Goal: Communication & Community: Answer question/provide support

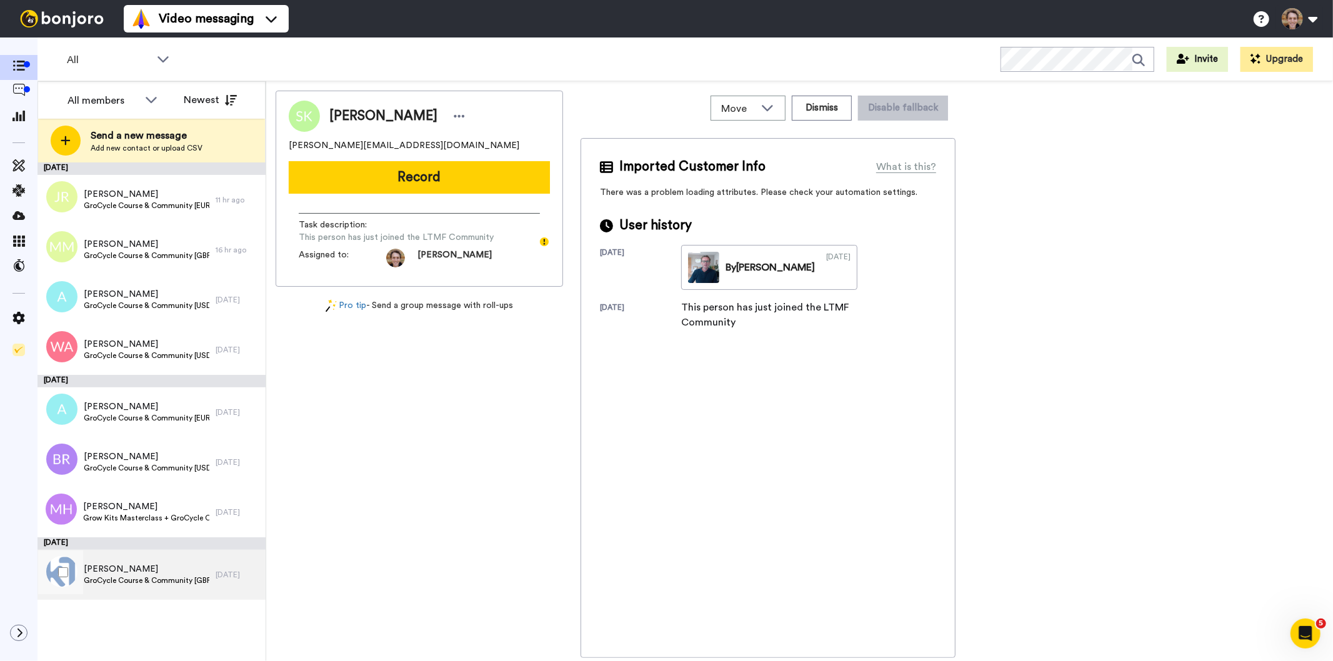
click at [153, 568] on span "Robert Walker" at bounding box center [147, 569] width 126 height 13
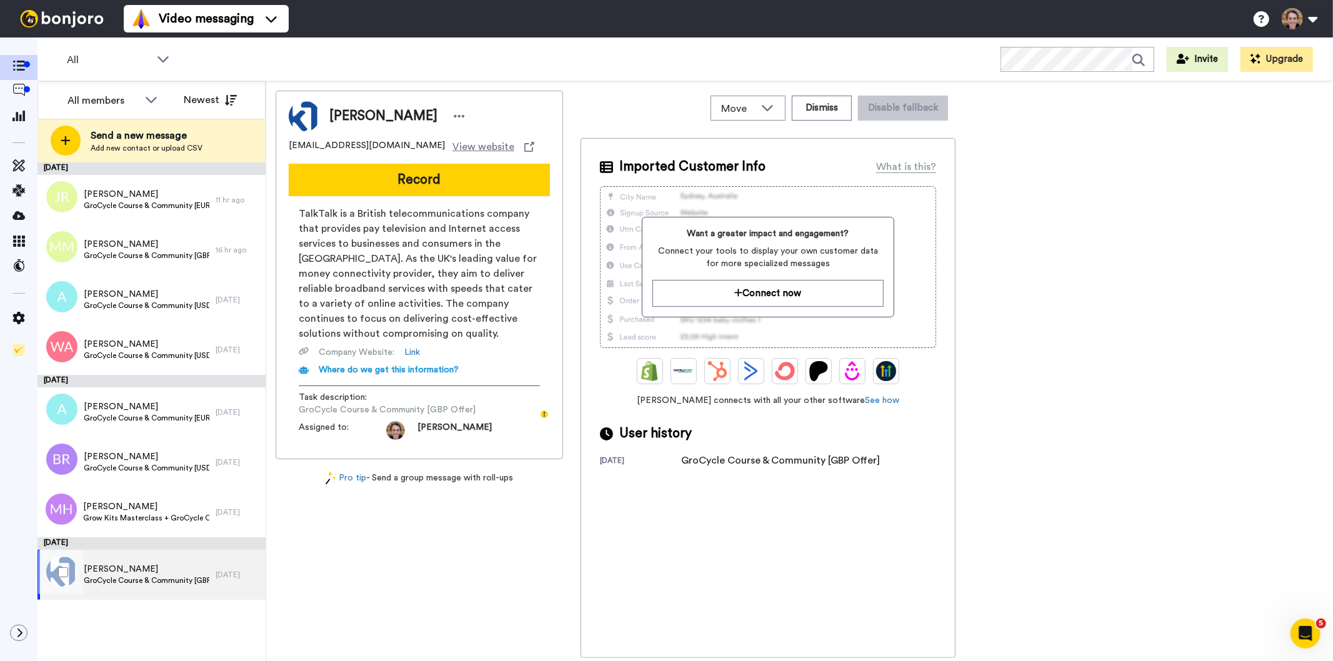
click at [135, 574] on span "Robert Walker" at bounding box center [147, 569] width 126 height 13
drag, startPoint x: 388, startPoint y: 144, endPoint x: 288, endPoint y: 148, distance: 100.1
click at [289, 148] on div "robgwalker@talktalk.net View website" at bounding box center [419, 146] width 261 height 15
copy span "robgwalker@talktalk.net"
click at [456, 179] on button "Record" at bounding box center [419, 180] width 261 height 33
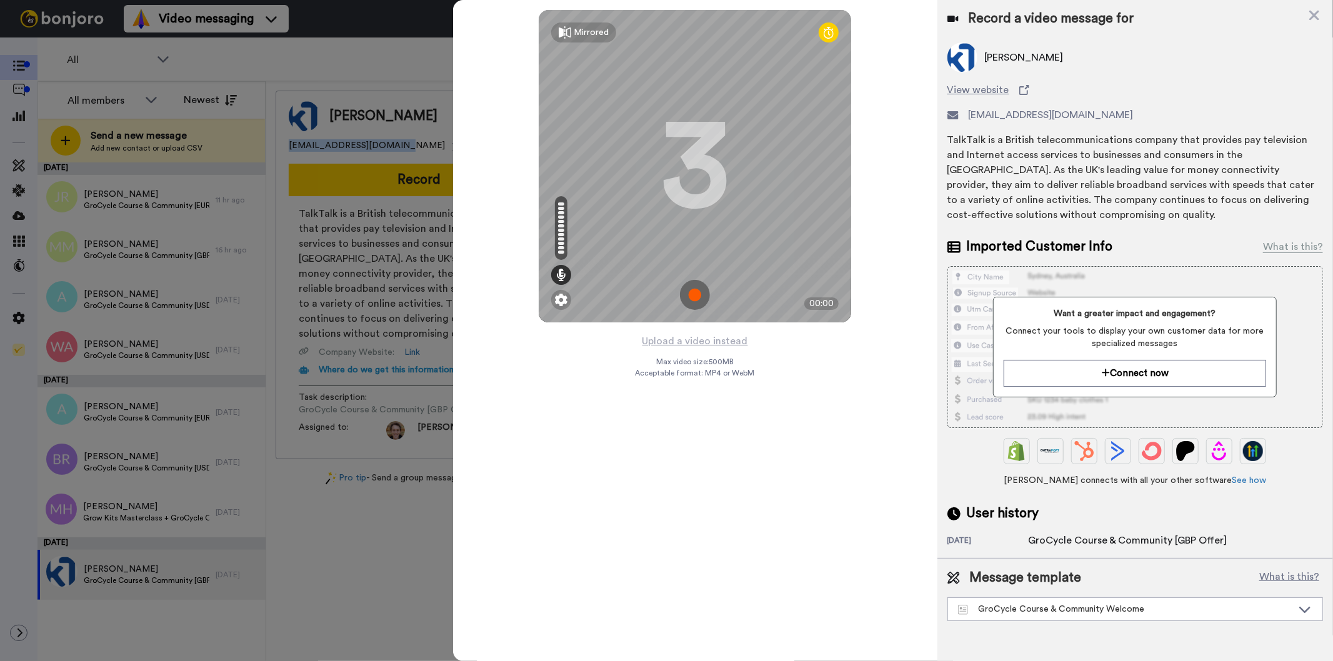
click at [693, 300] on img at bounding box center [695, 295] width 30 height 30
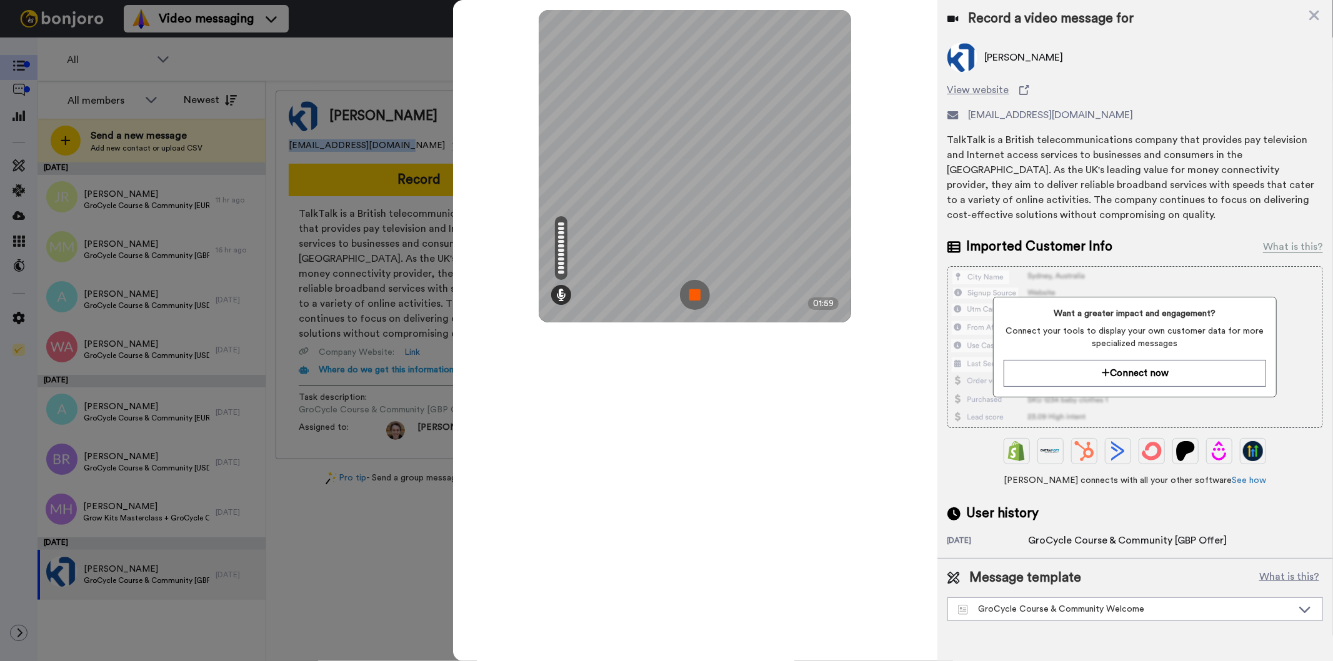
click at [693, 300] on img at bounding box center [695, 295] width 30 height 30
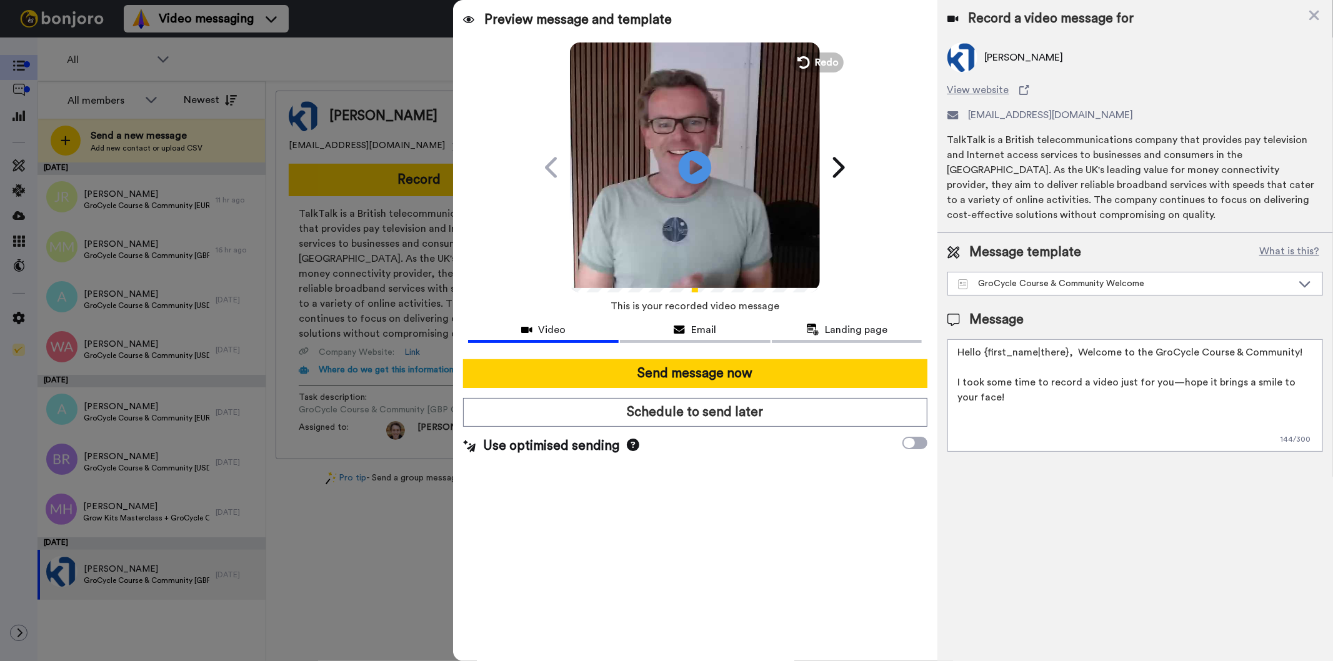
click at [692, 164] on icon "Play/Pause" at bounding box center [695, 167] width 33 height 59
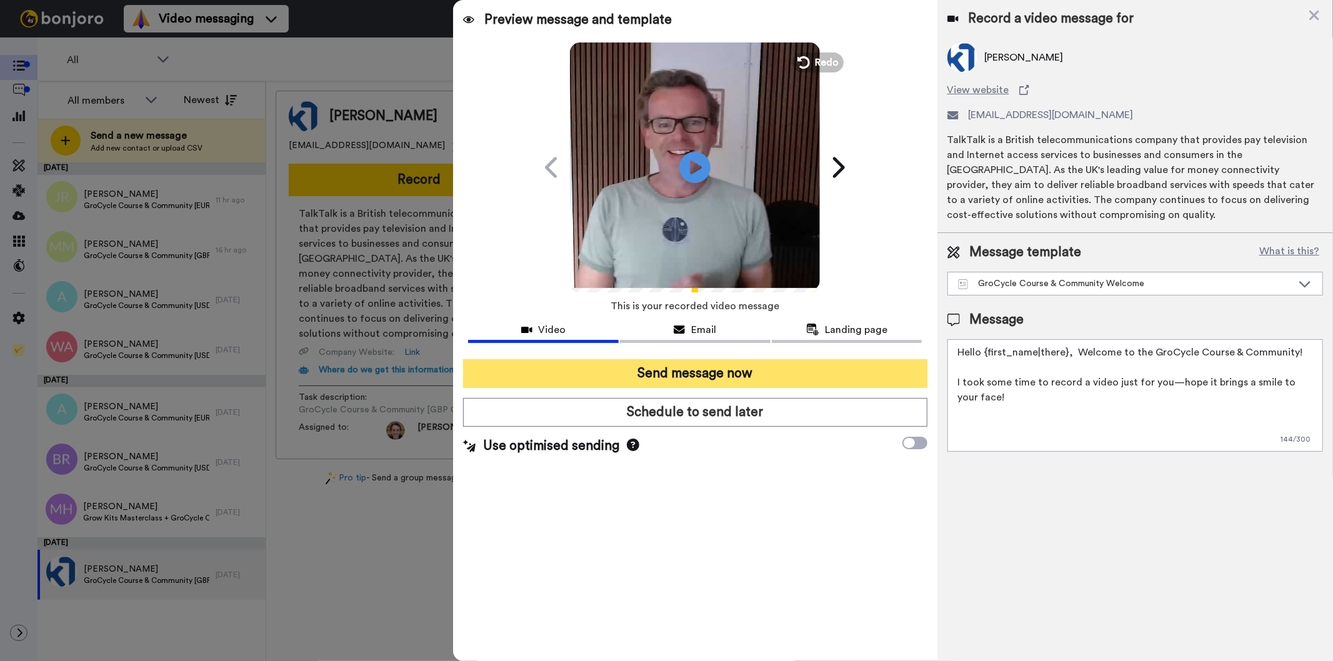
click at [695, 371] on button "Send message now" at bounding box center [695, 373] width 464 height 29
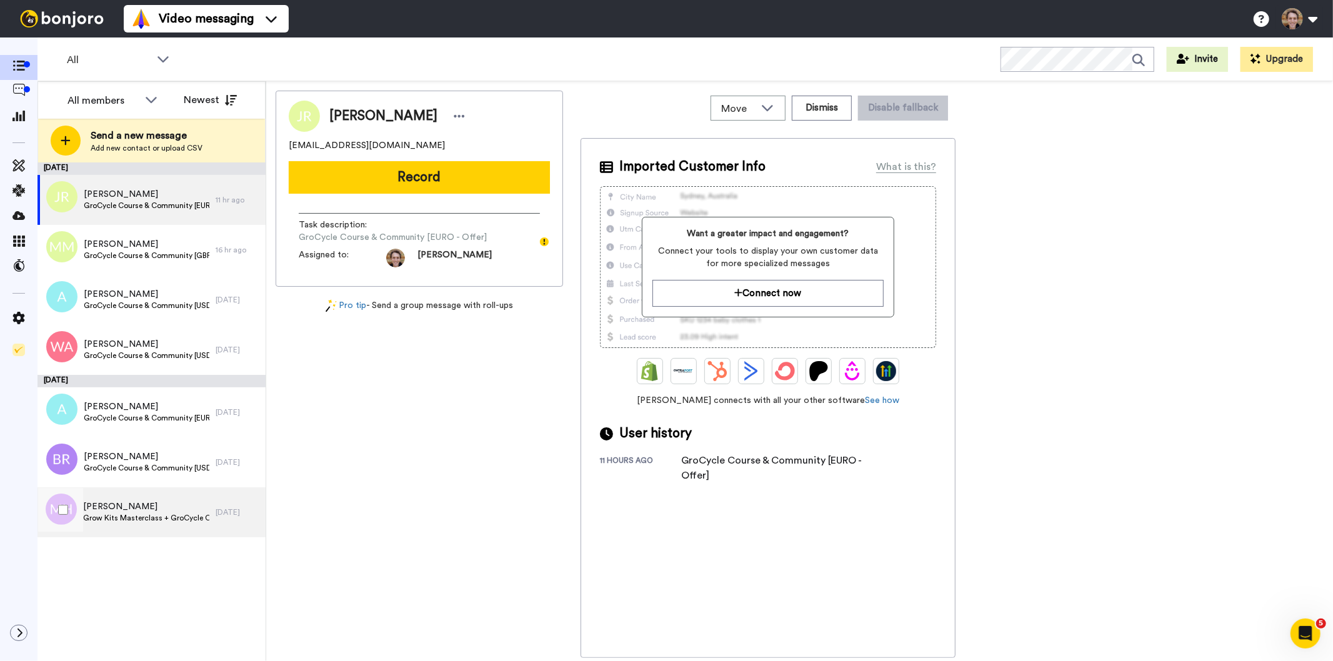
click at [141, 516] on span "Grow Kits Masterclass + GroCycle Course & Community [EURO - Offer]" at bounding box center [146, 518] width 126 height 10
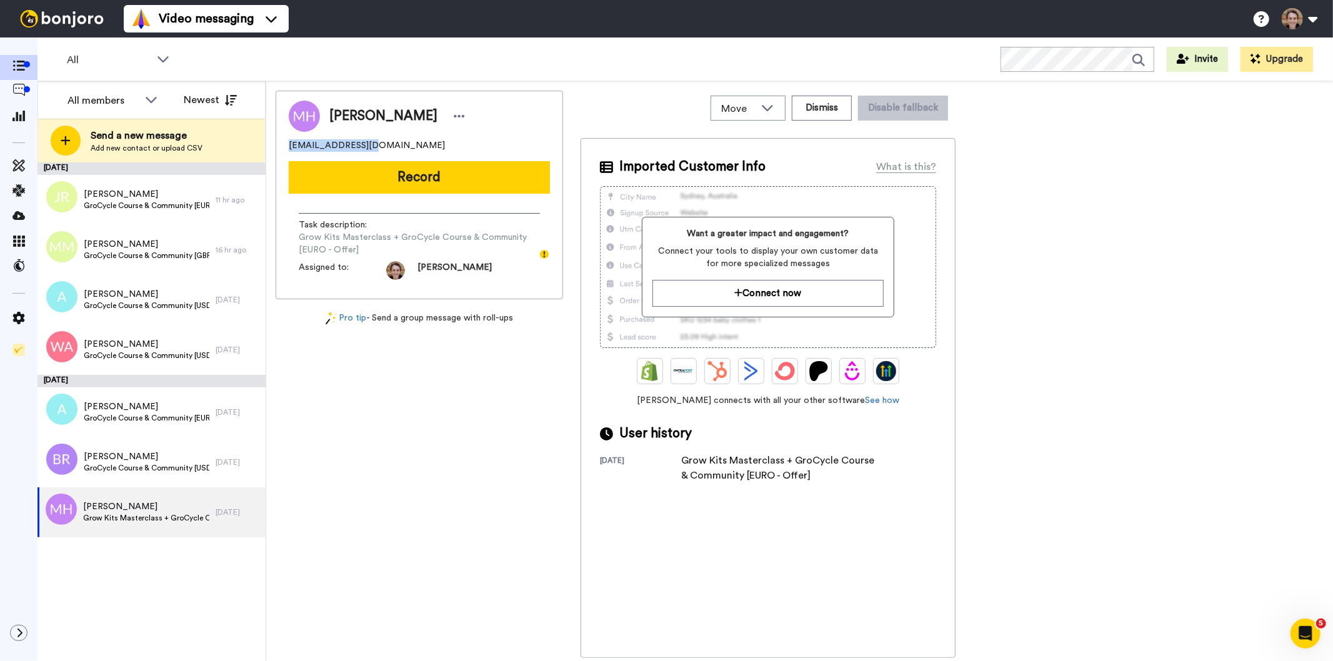
drag, startPoint x: 379, startPoint y: 147, endPoint x: 286, endPoint y: 149, distance: 93.8
click at [286, 149] on div "Mostafa Hussein mffmh87@gmail.com Record Task description : Grow Kits Mastercla…" at bounding box center [420, 195] width 288 height 209
copy span "mffmh87@gmail.com"
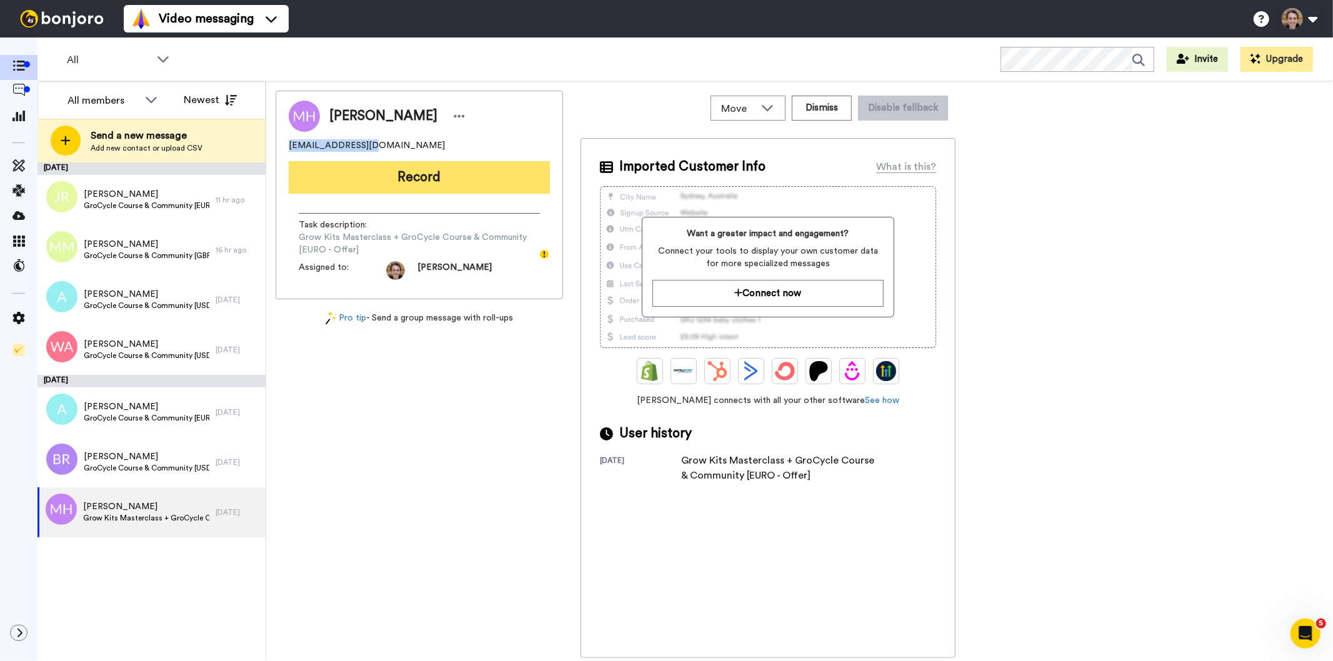
click at [466, 185] on button "Record" at bounding box center [419, 177] width 261 height 33
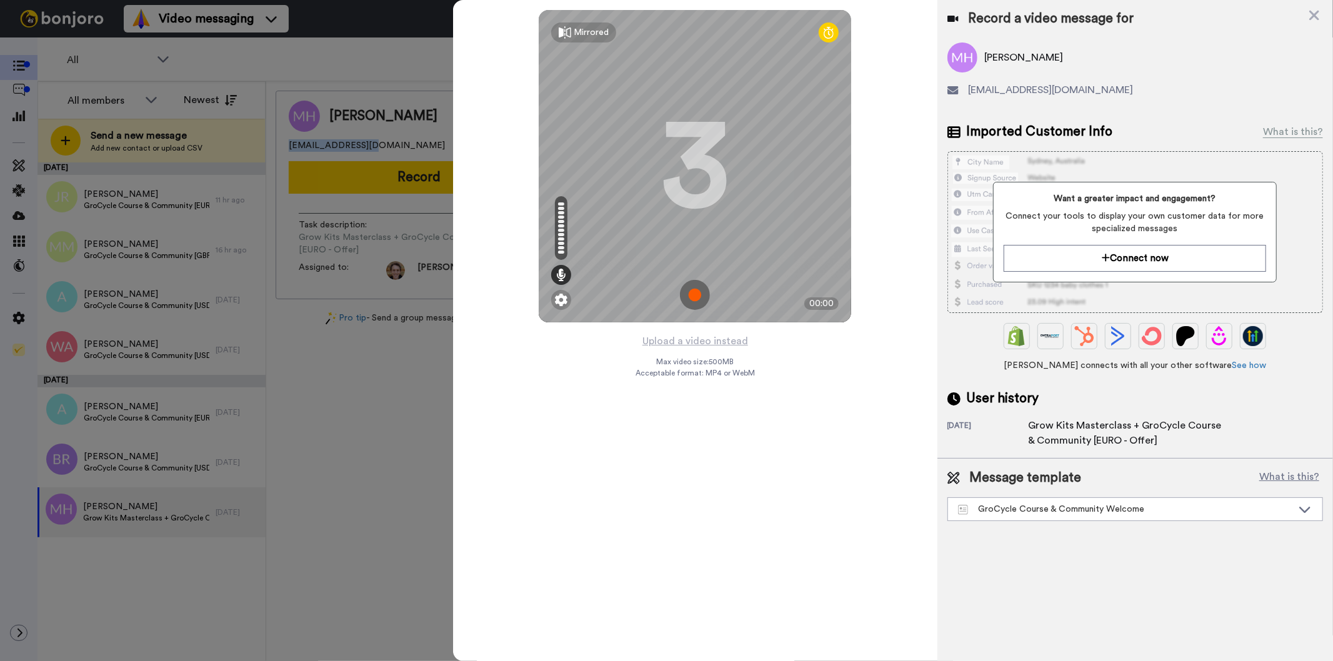
click at [700, 299] on img at bounding box center [695, 295] width 30 height 30
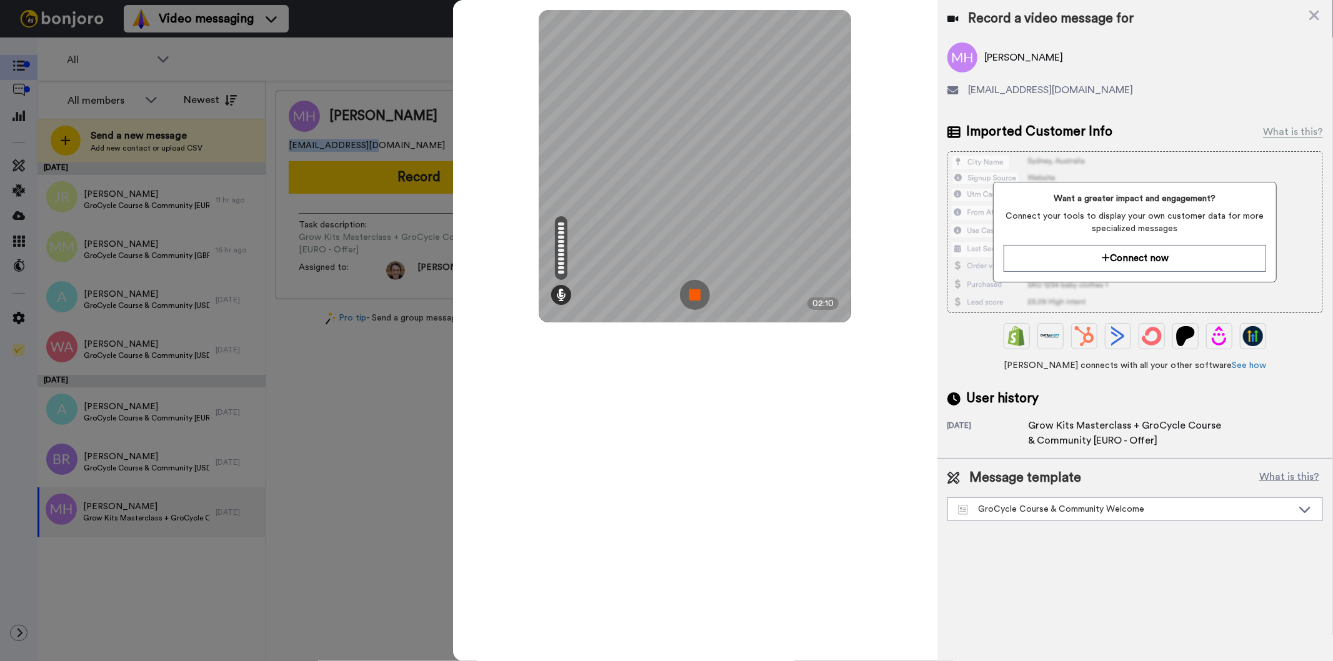
click at [700, 299] on img at bounding box center [695, 295] width 30 height 30
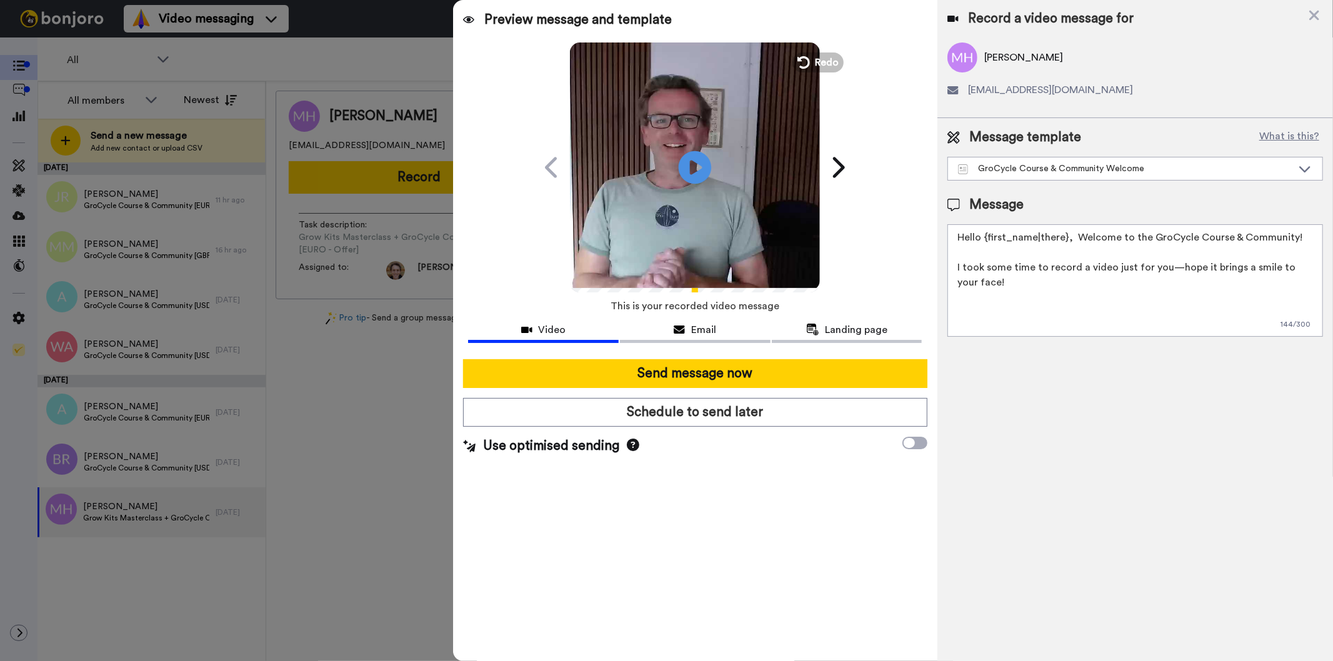
click at [693, 163] on icon "Play/Pause" at bounding box center [695, 167] width 33 height 59
click at [691, 164] on icon "Play/Pause" at bounding box center [695, 167] width 33 height 59
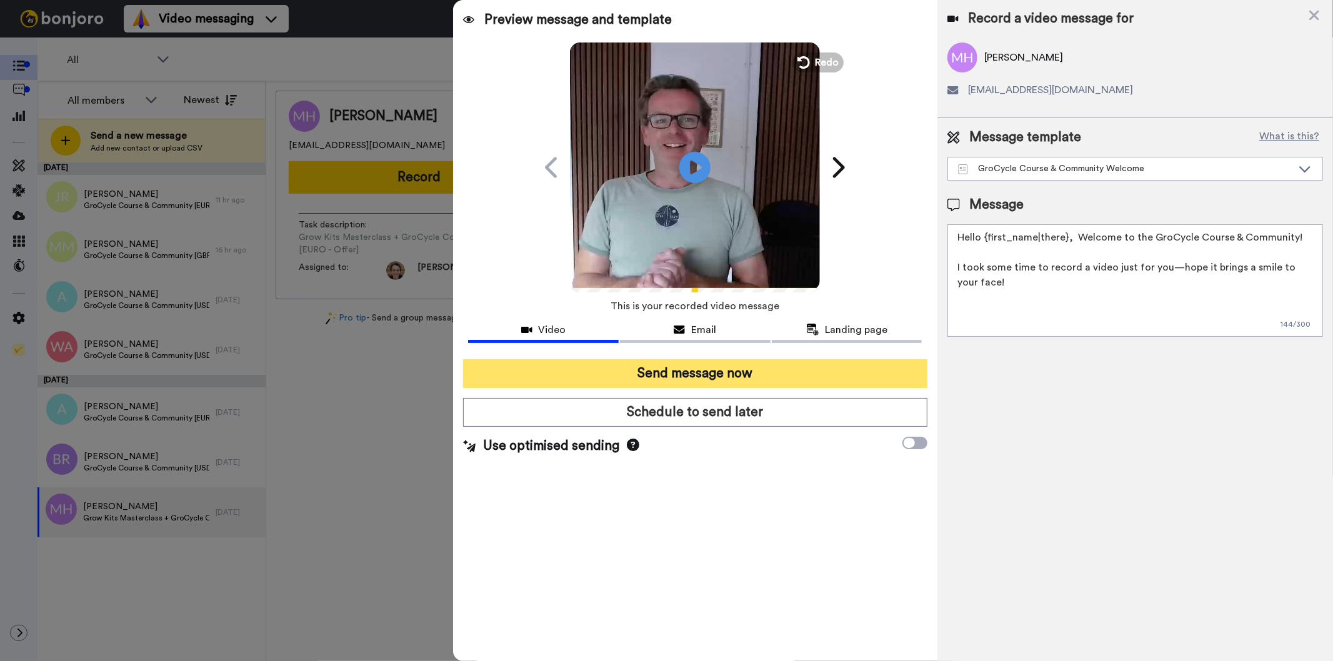
click at [698, 367] on button "Send message now" at bounding box center [695, 373] width 464 height 29
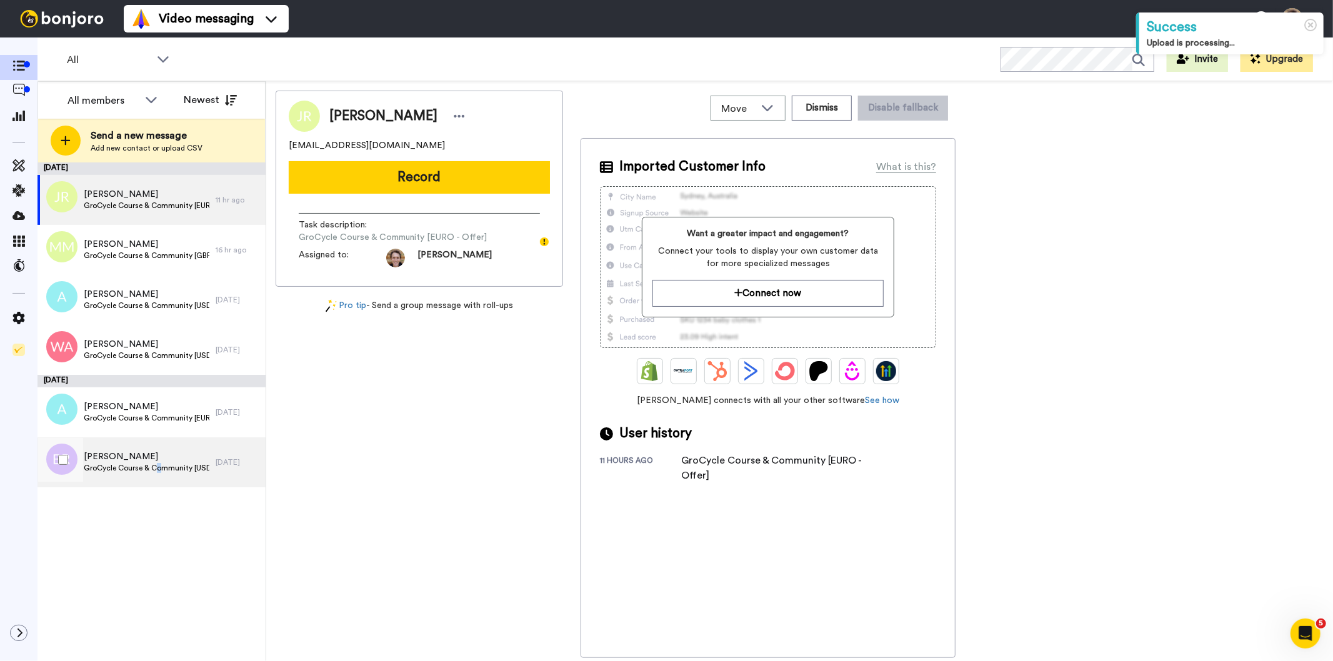
click at [158, 470] on span "GroCycle Course & Community [USD - Offer]" at bounding box center [147, 468] width 126 height 10
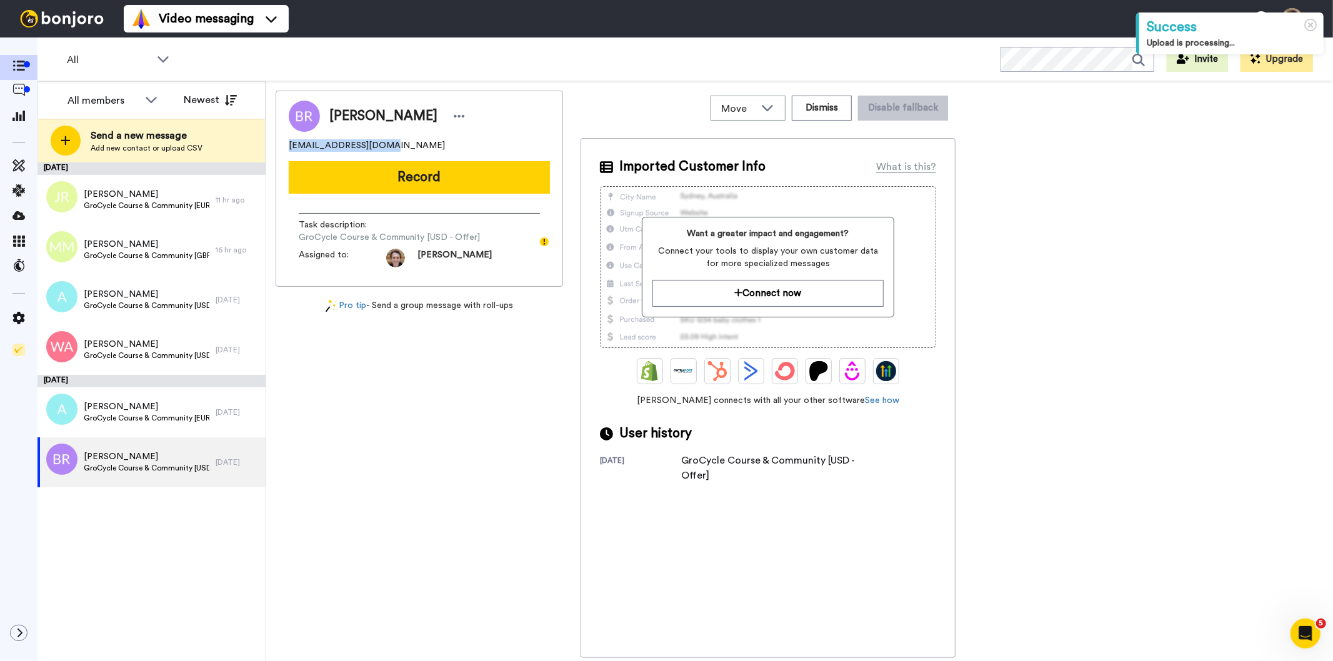
drag, startPoint x: 388, startPoint y: 141, endPoint x: 288, endPoint y: 143, distance: 99.4
click at [289, 143] on div "brianr4224@gmail.com" at bounding box center [419, 145] width 261 height 13
copy span "brianr4224@gmail.com"
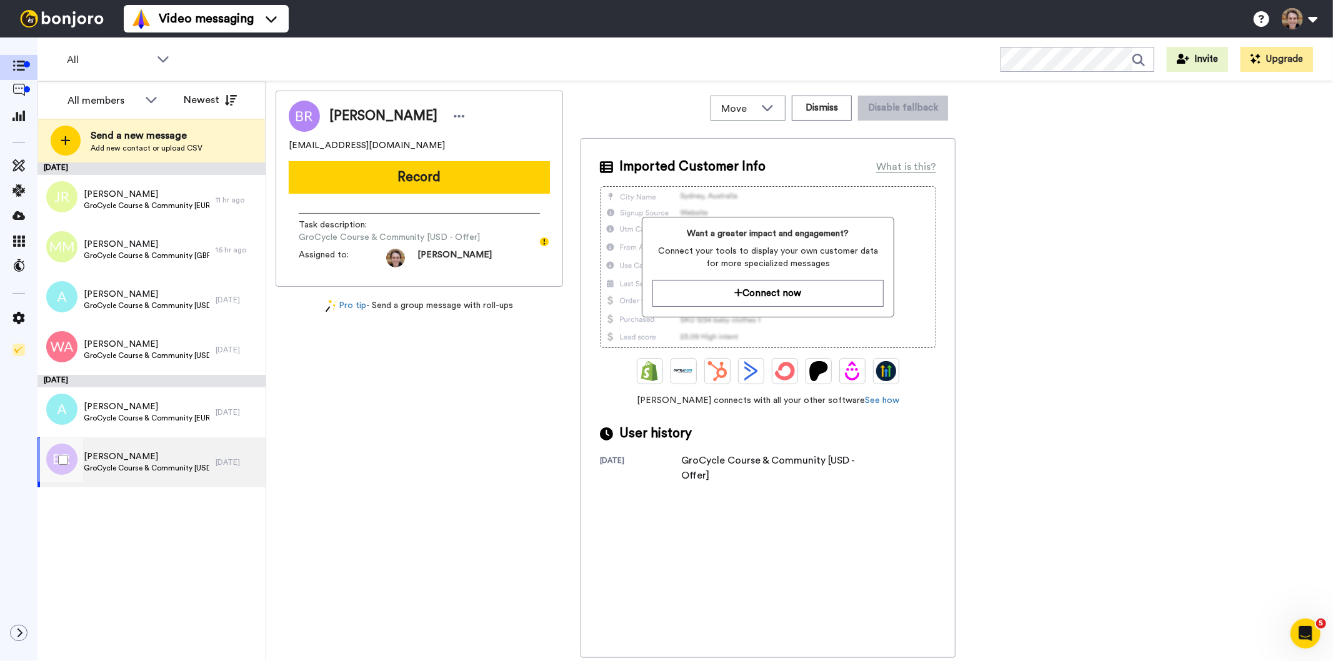
click at [142, 464] on span "GroCycle Course & Community [USD - Offer]" at bounding box center [147, 468] width 126 height 10
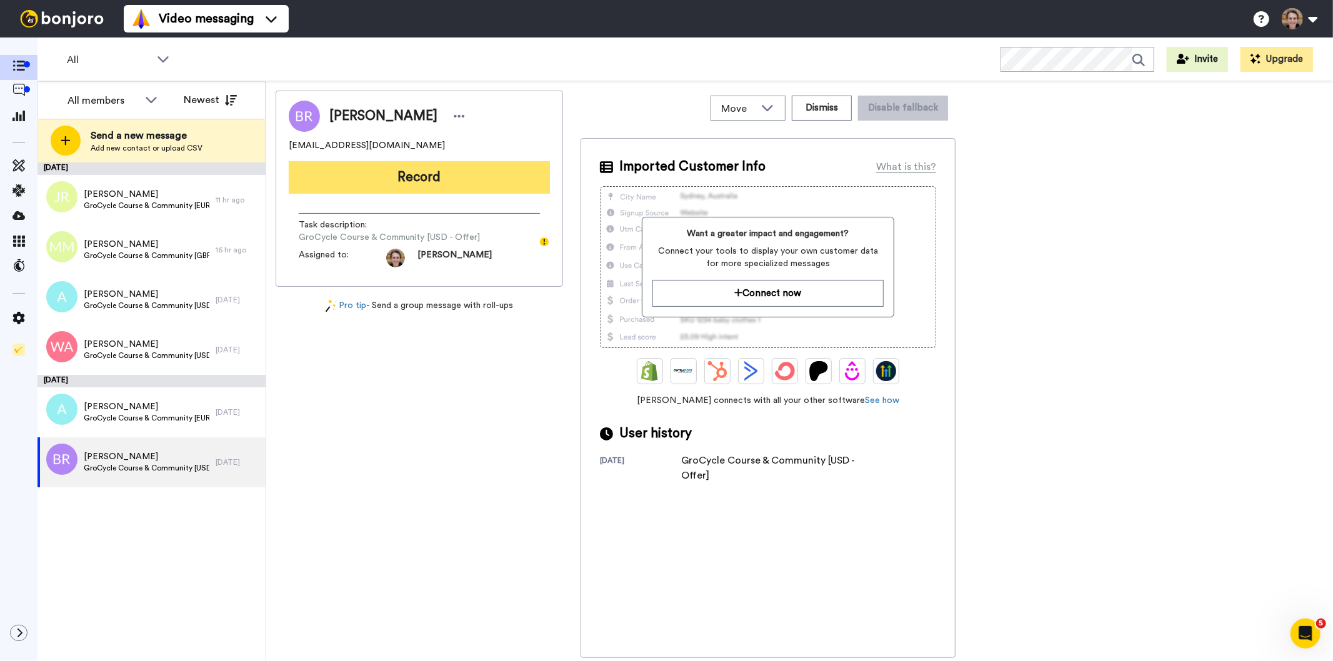
click at [416, 172] on button "Record" at bounding box center [419, 177] width 261 height 33
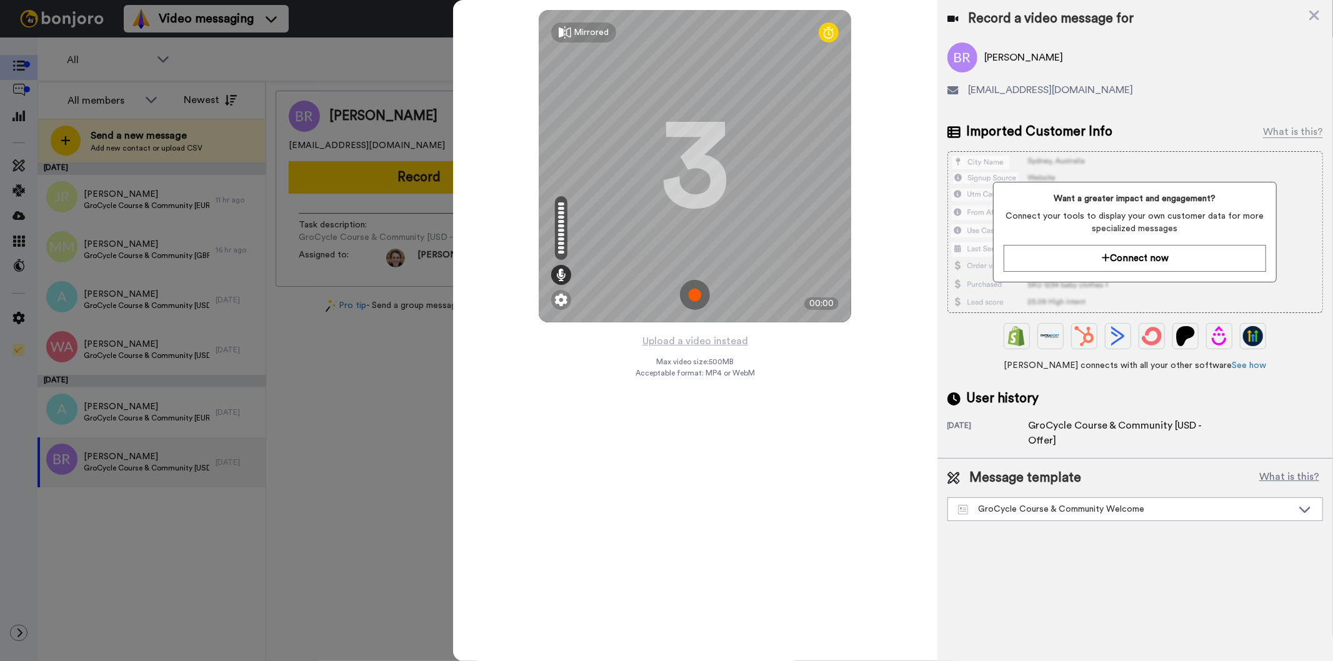
click at [691, 301] on img at bounding box center [695, 295] width 30 height 30
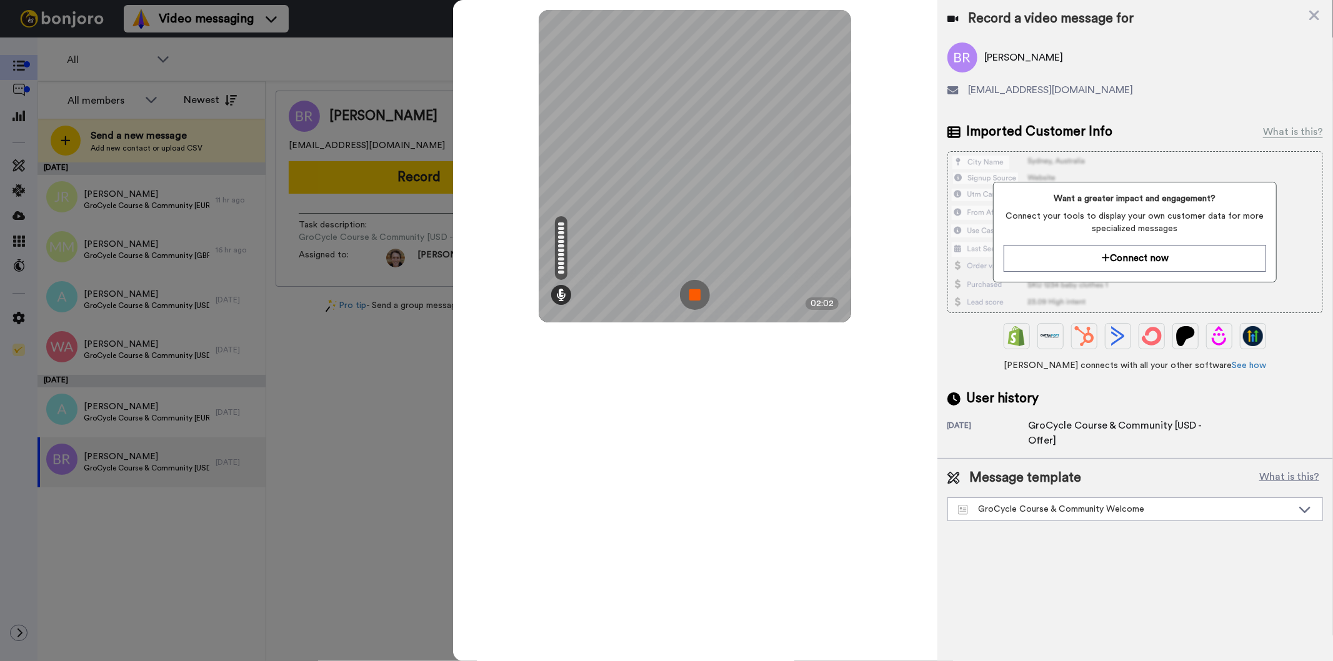
click at [685, 301] on img at bounding box center [695, 295] width 30 height 30
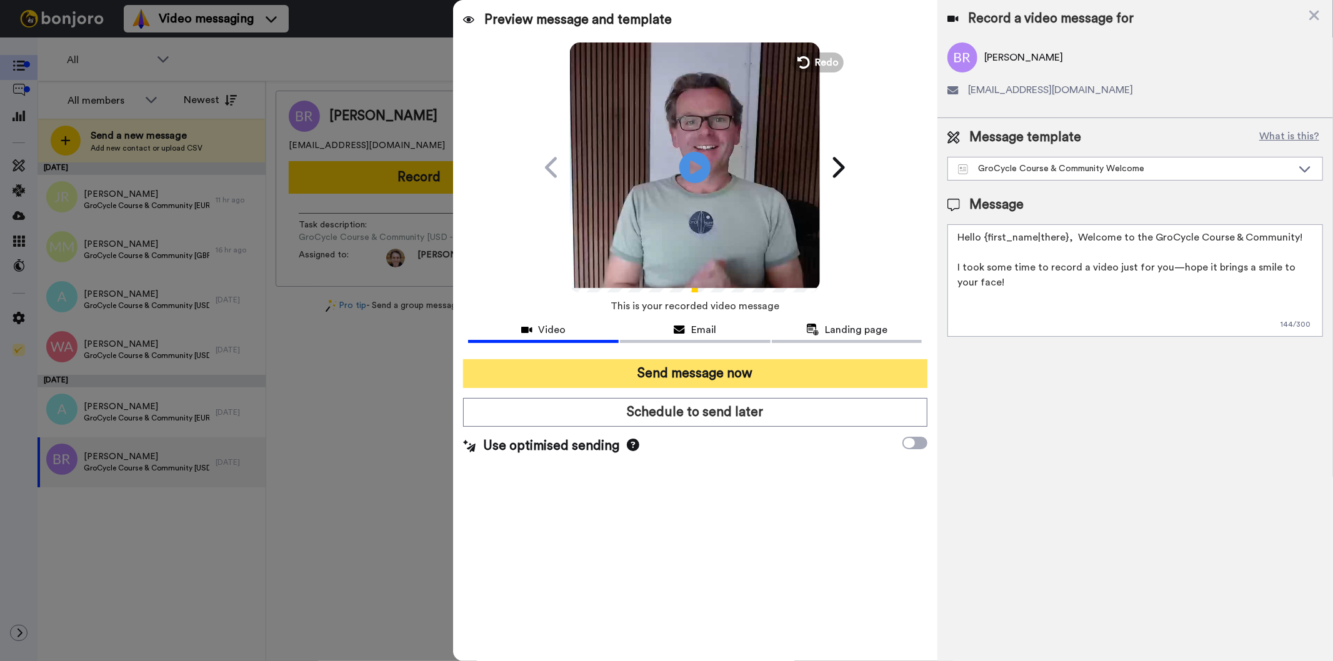
click at [725, 376] on button "Send message now" at bounding box center [695, 373] width 464 height 29
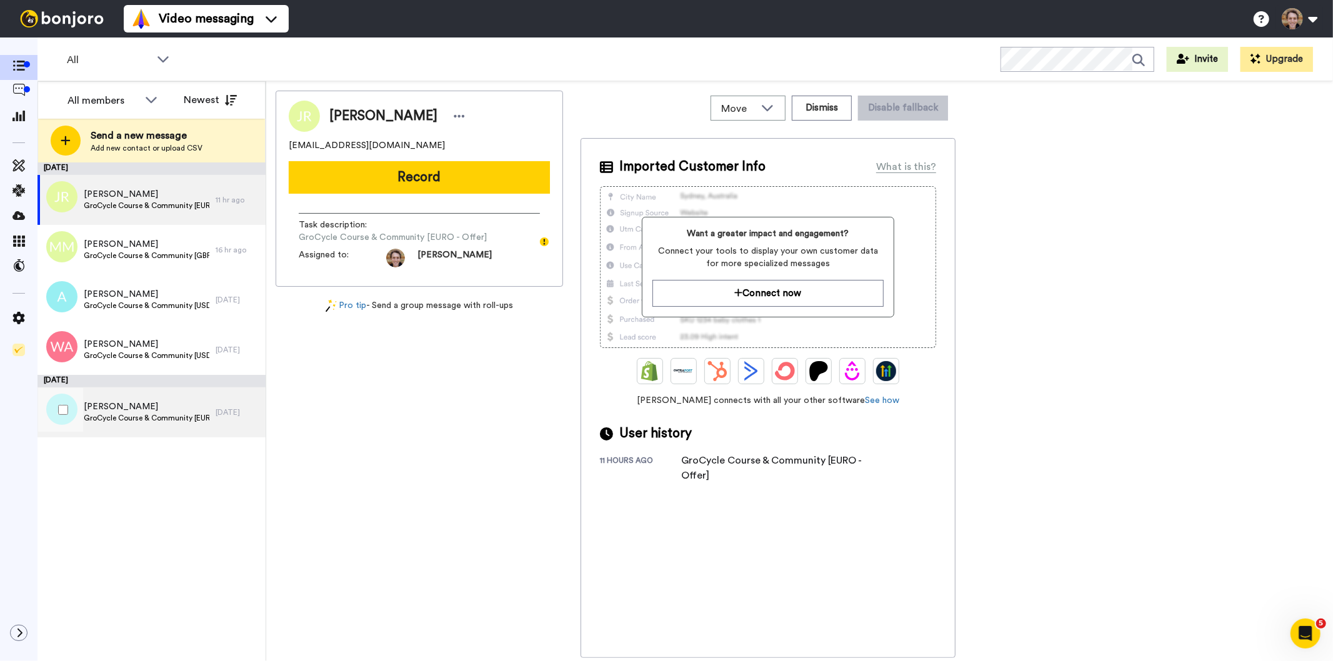
click at [130, 418] on span "GroCycle Course & Community [EURO - Offer]" at bounding box center [147, 418] width 126 height 10
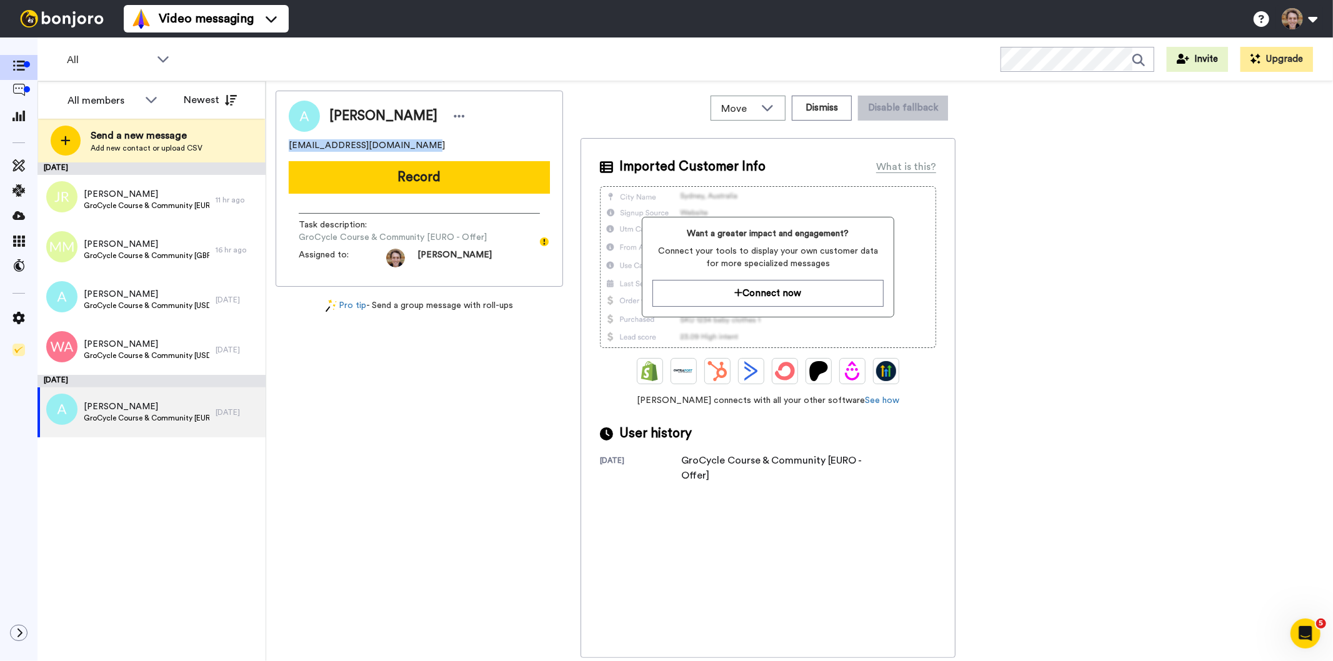
drag, startPoint x: 429, startPoint y: 139, endPoint x: 284, endPoint y: 145, distance: 145.1
click at [284, 145] on div "Andreas Pohancenik andreaspohancenik@gmail.com Record Task description : GroCyc…" at bounding box center [420, 189] width 288 height 196
copy span "andreaspohancenik@gmail.com"
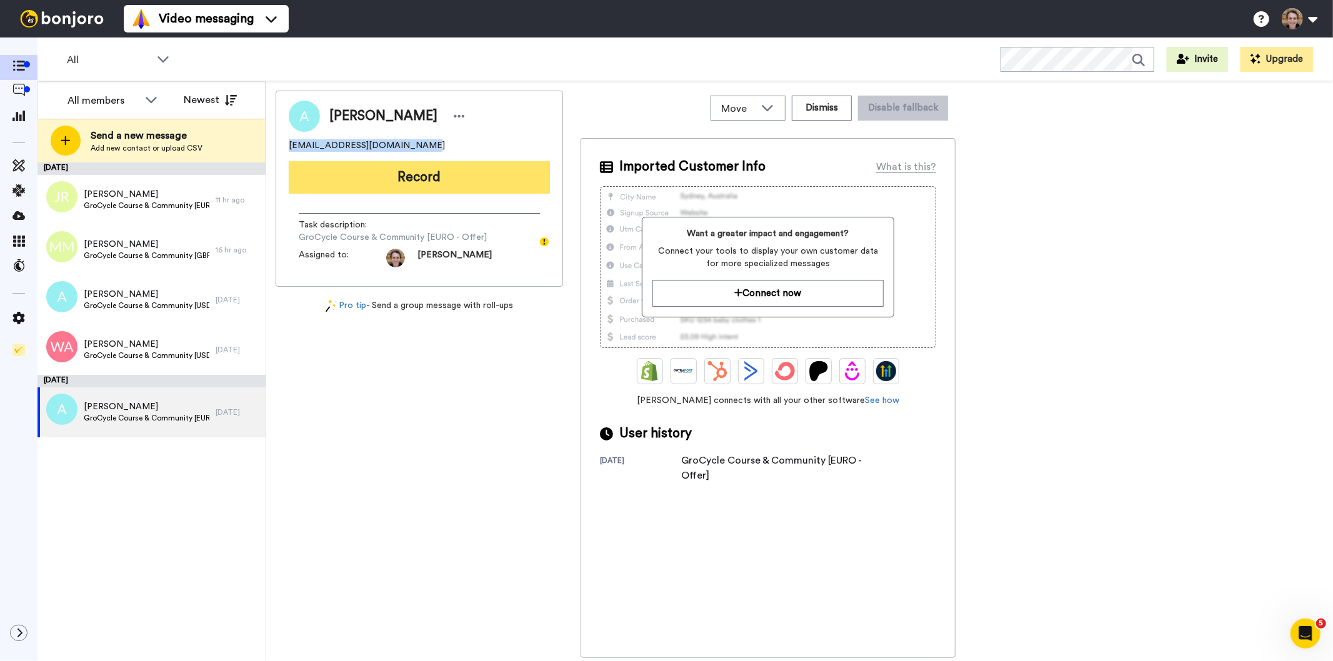
click at [420, 178] on button "Record" at bounding box center [419, 177] width 261 height 33
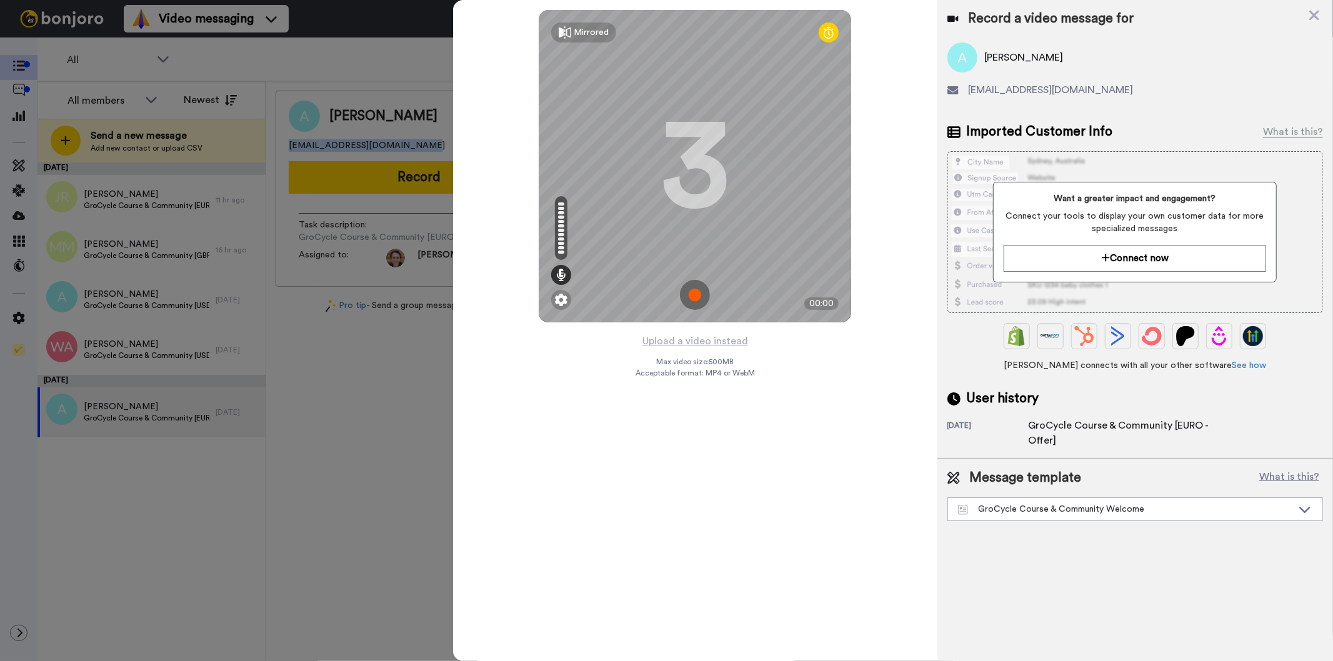
click at [695, 292] on img at bounding box center [695, 295] width 30 height 30
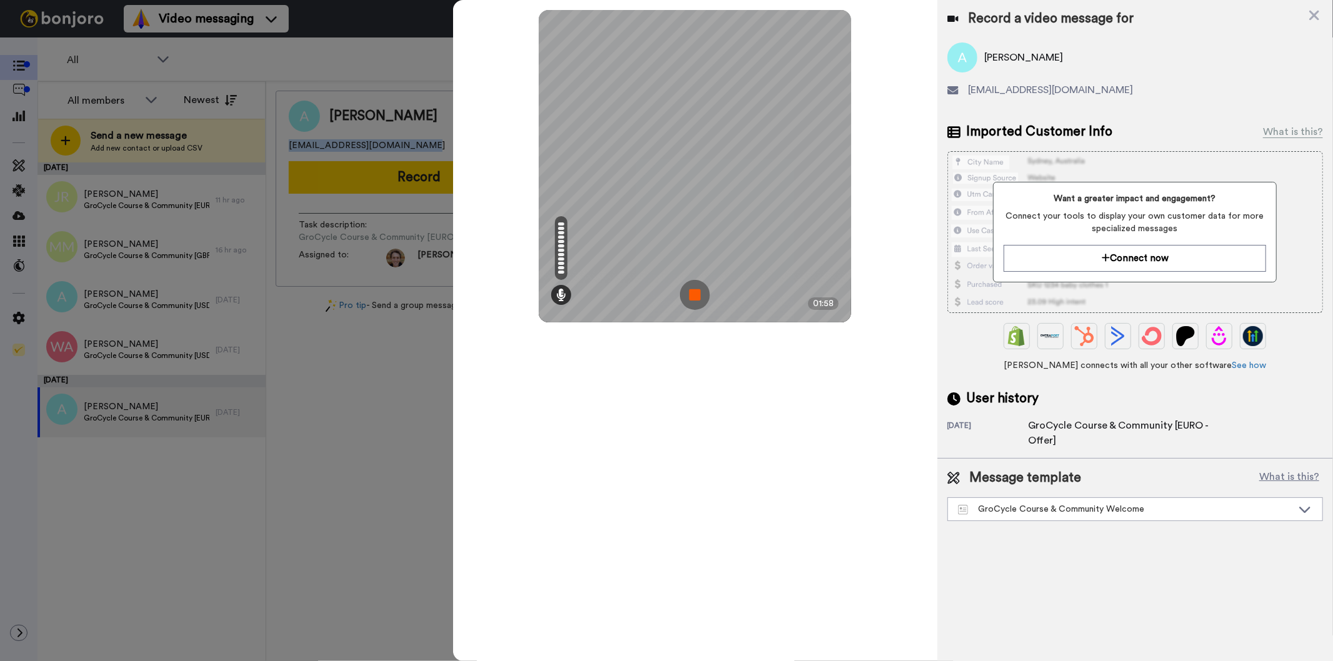
click at [698, 293] on img at bounding box center [695, 295] width 30 height 30
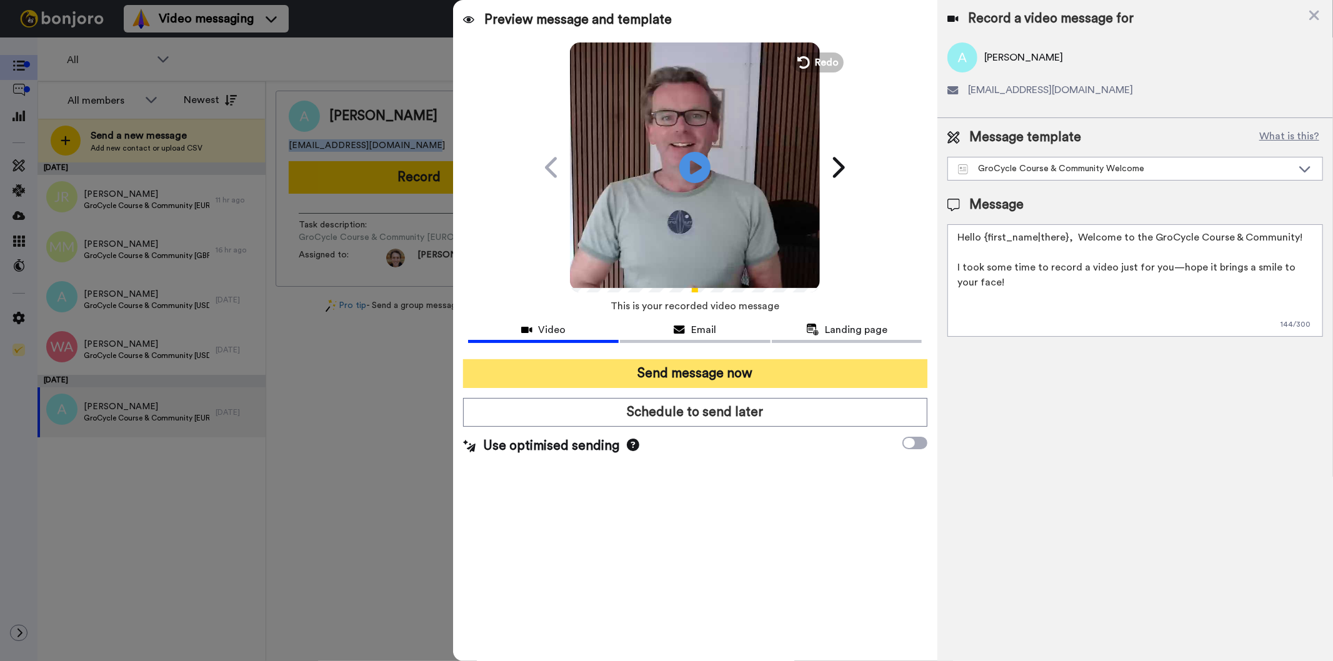
click at [695, 373] on button "Send message now" at bounding box center [695, 373] width 464 height 29
